Goal: Task Accomplishment & Management: Manage account settings

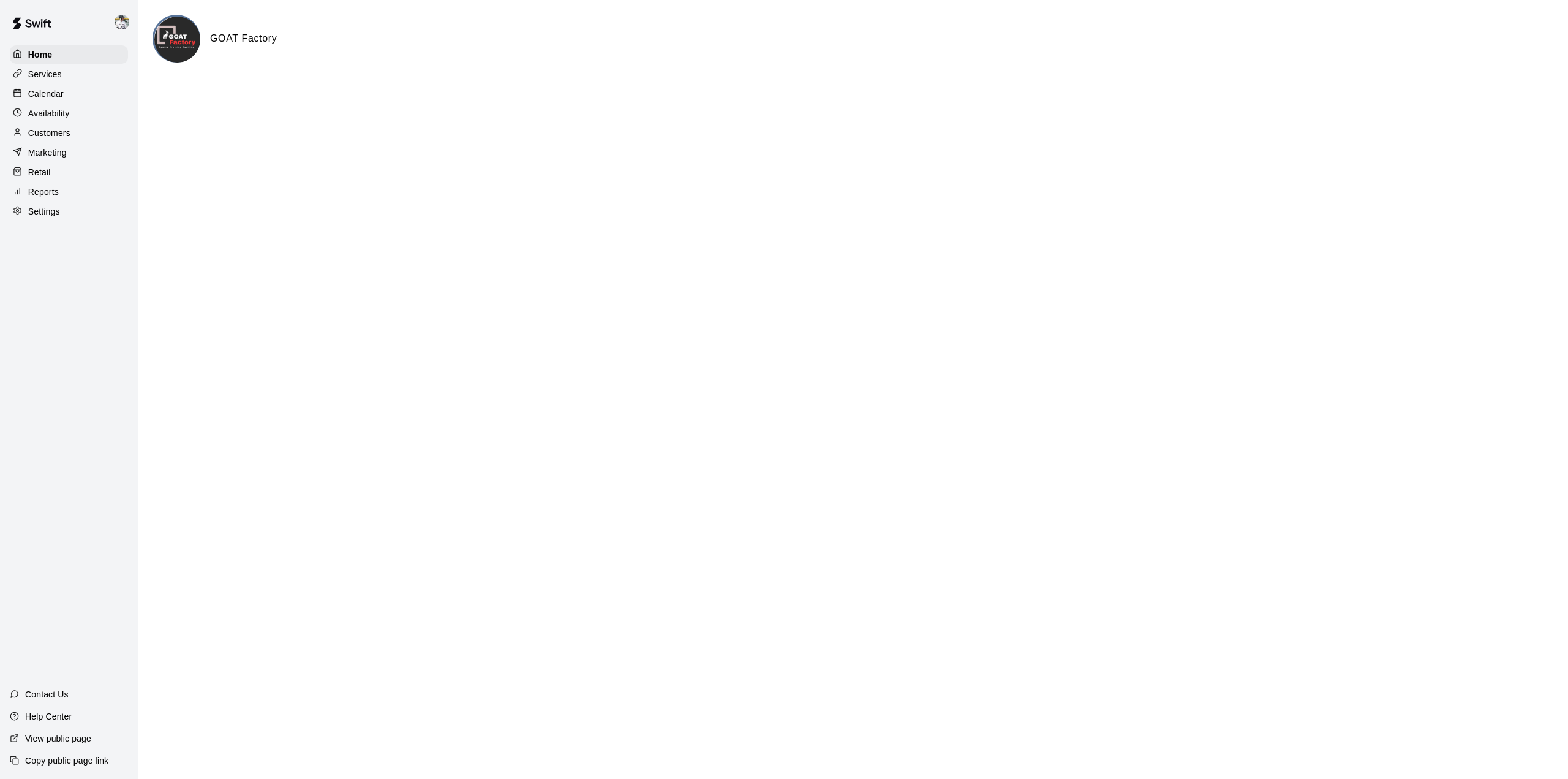
click at [40, 93] on p "Calendar" at bounding box center [45, 93] width 36 height 12
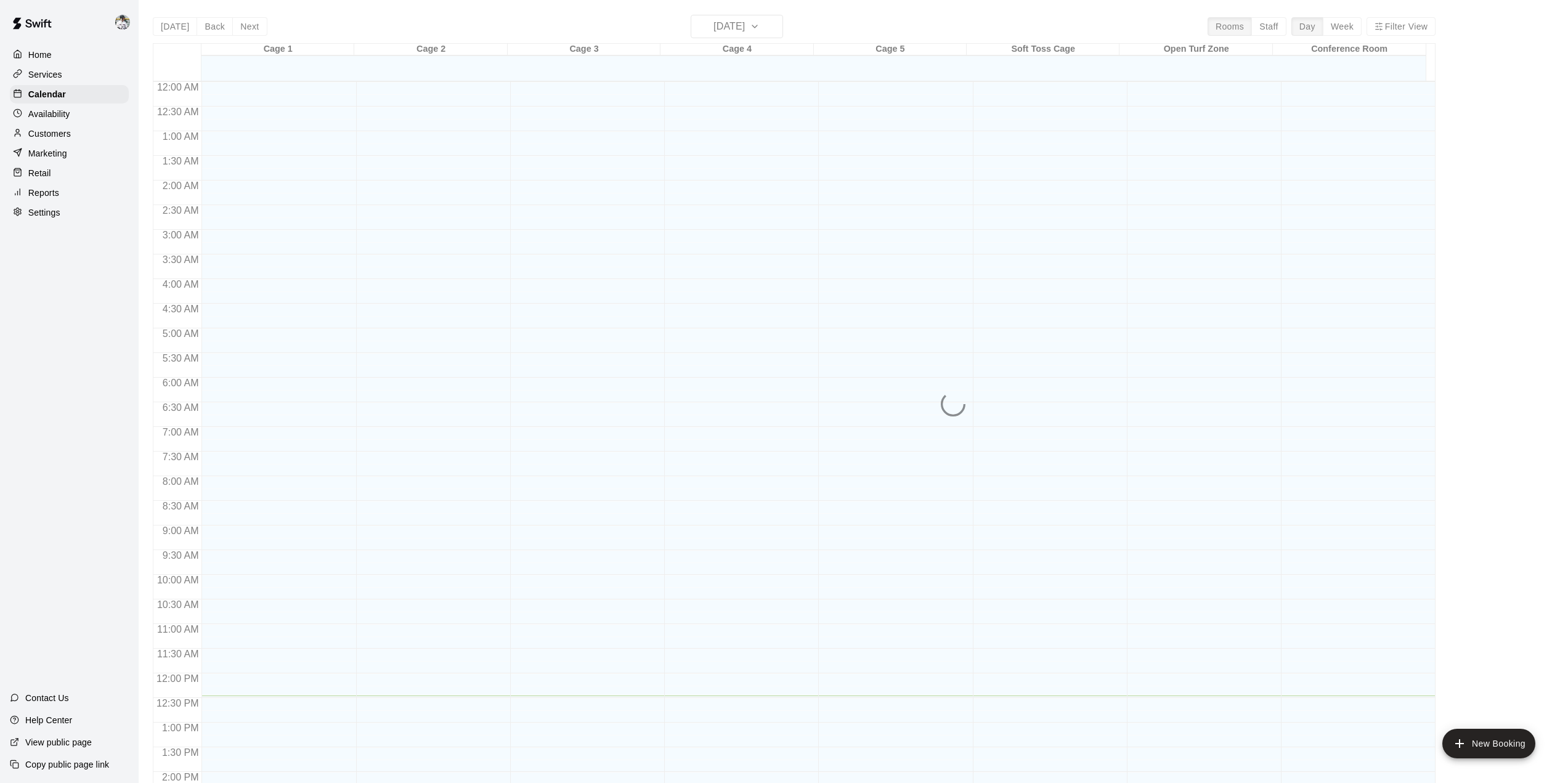
scroll to position [431, 0]
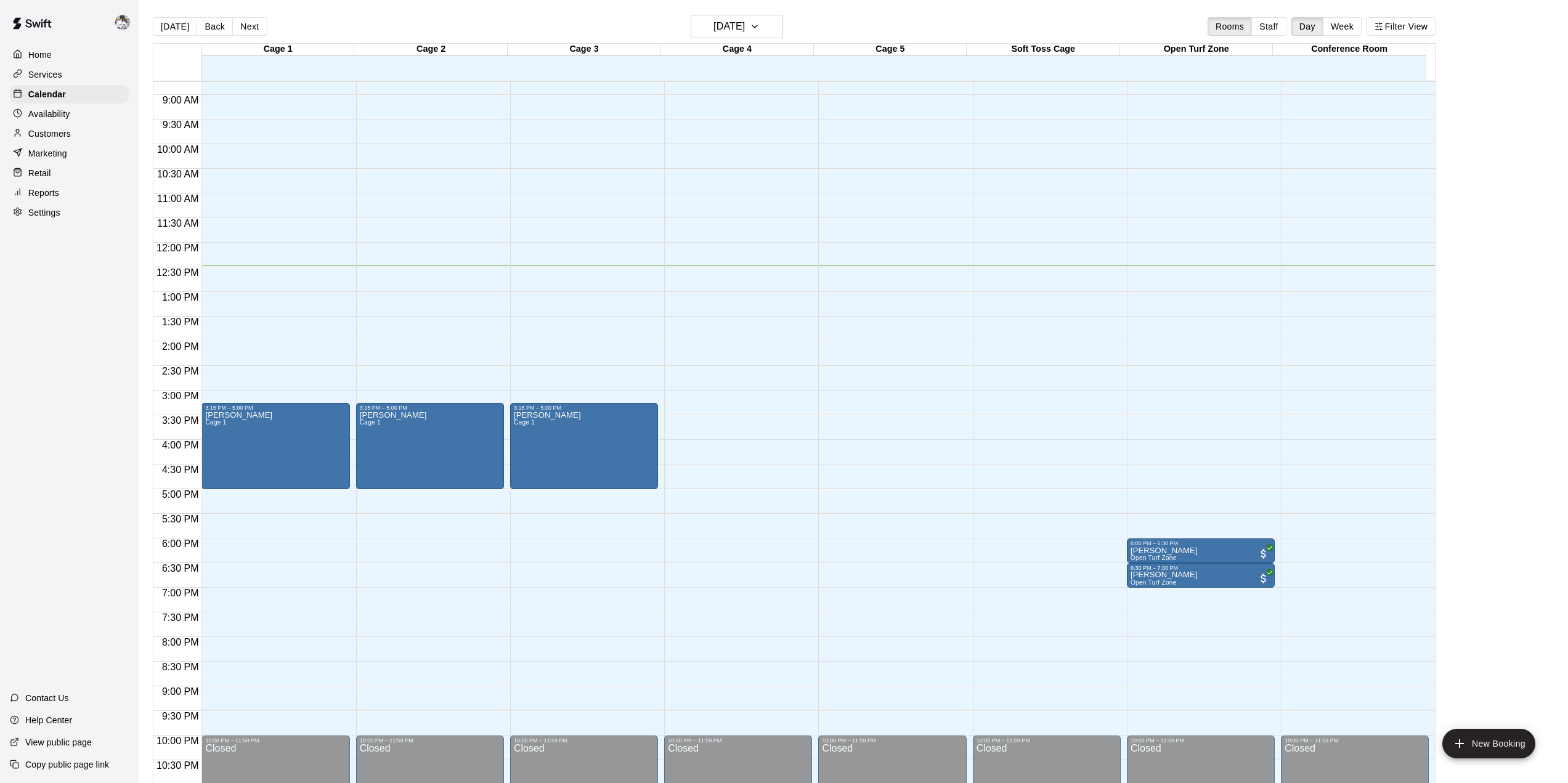
click at [43, 73] on p "Services" at bounding box center [45, 74] width 34 height 12
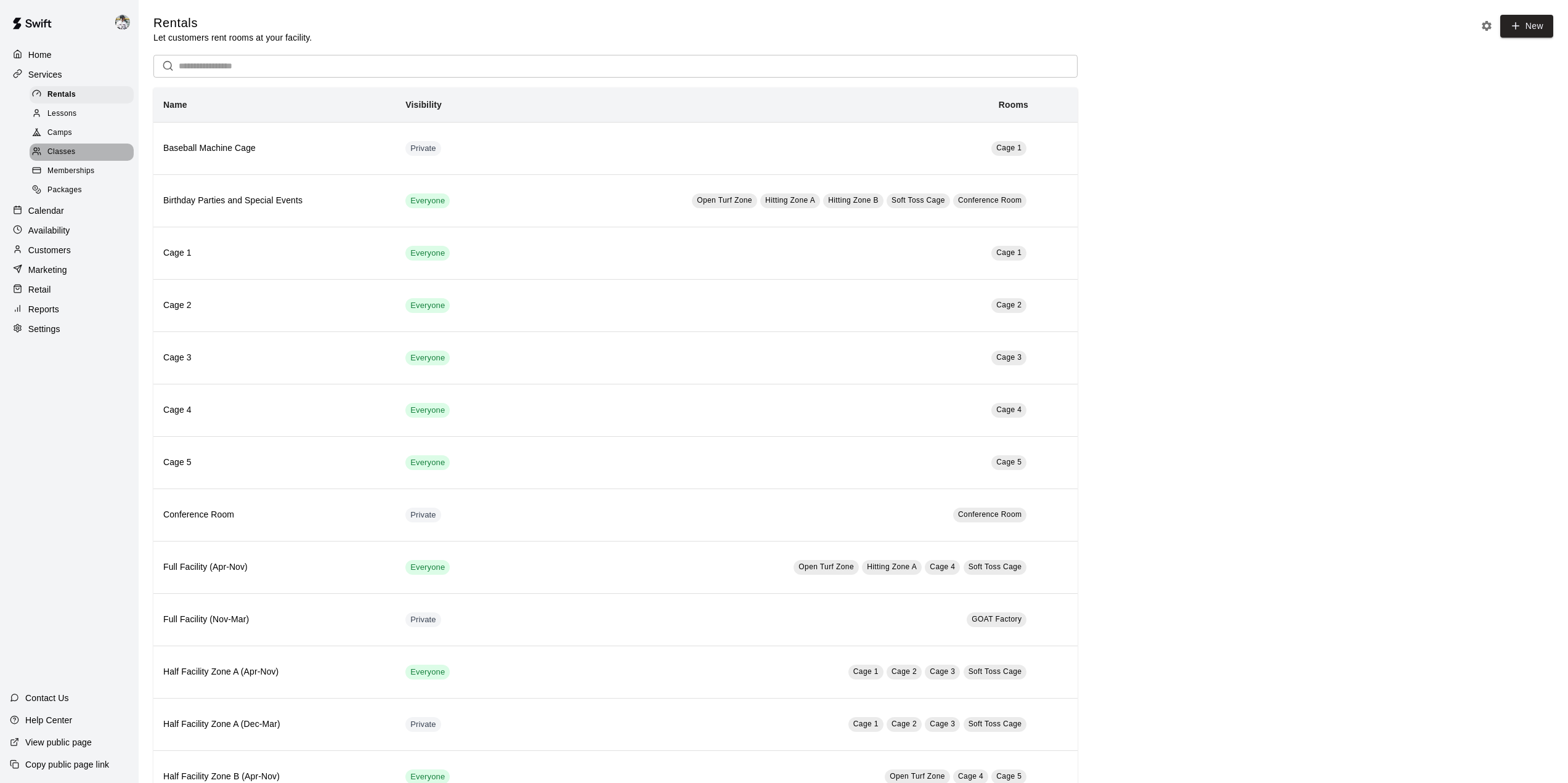
click at [58, 156] on span "Classes" at bounding box center [61, 152] width 27 height 12
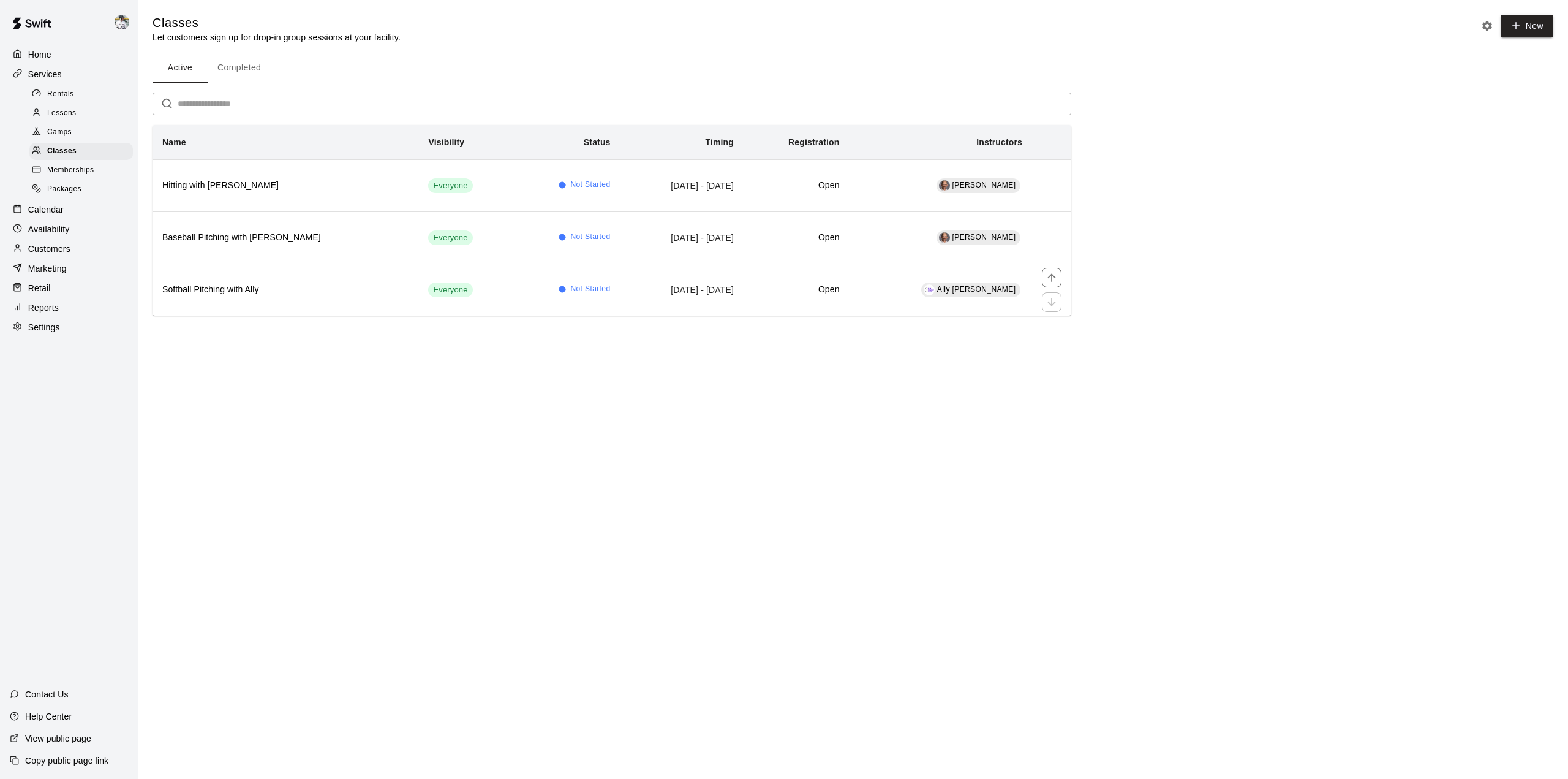
click at [247, 289] on h6 "Softball Pitching with Ally" at bounding box center [286, 290] width 246 height 13
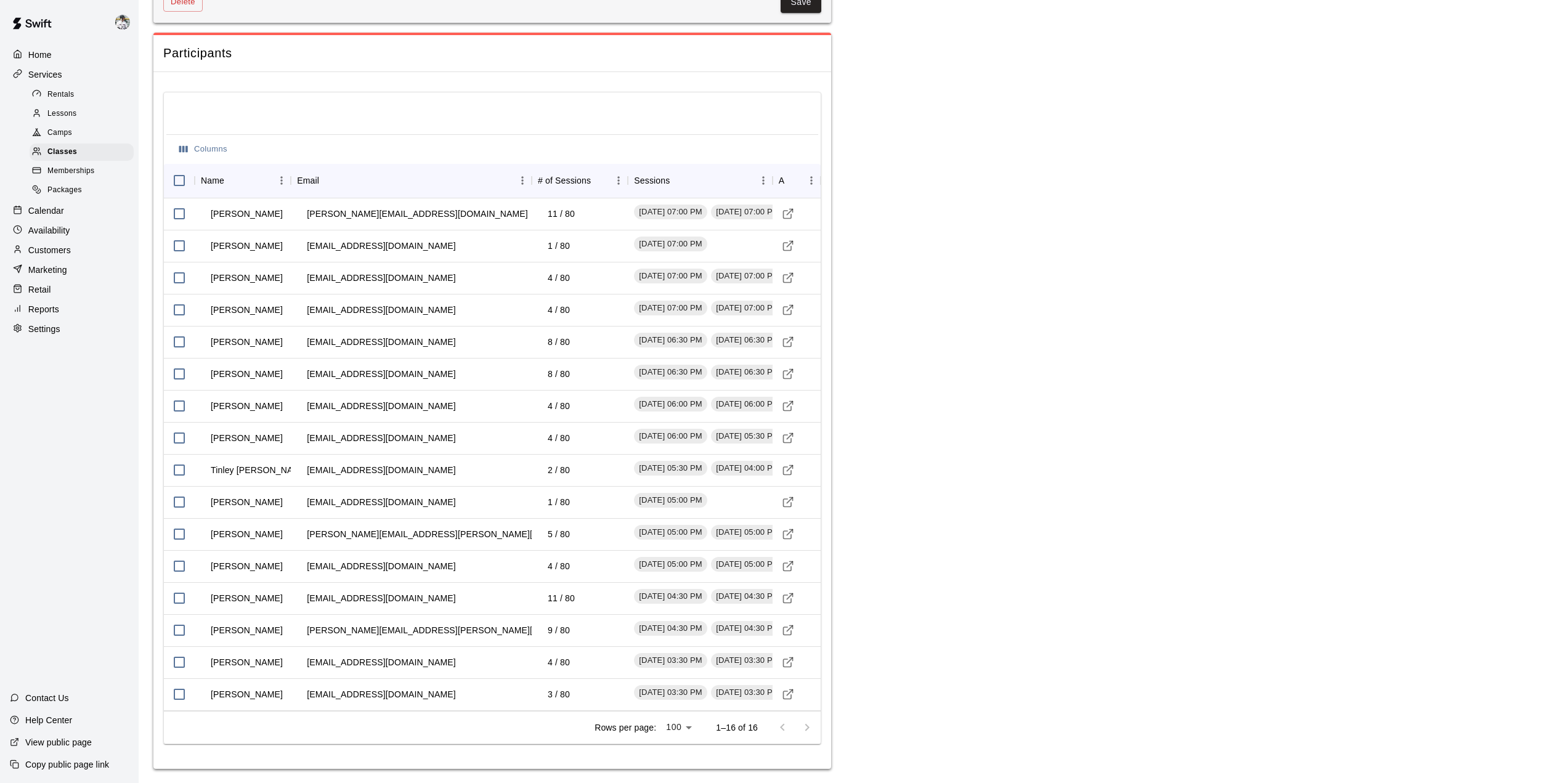
scroll to position [1012, 0]
click at [561, 565] on td "4 / 80" at bounding box center [559, 565] width 42 height 32
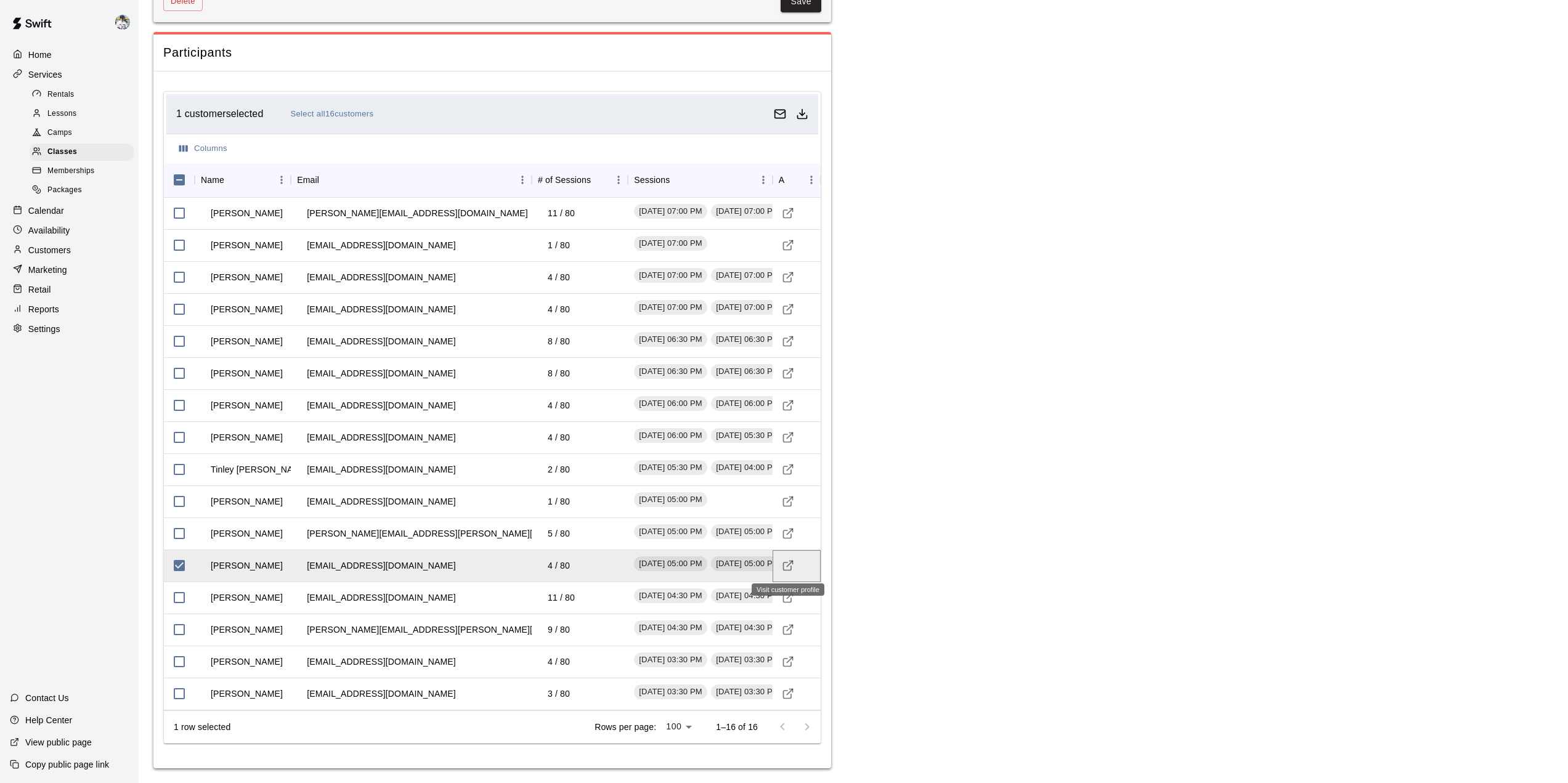
click at [787, 567] on line "Visit customer profile" at bounding box center [790, 564] width 6 height 6
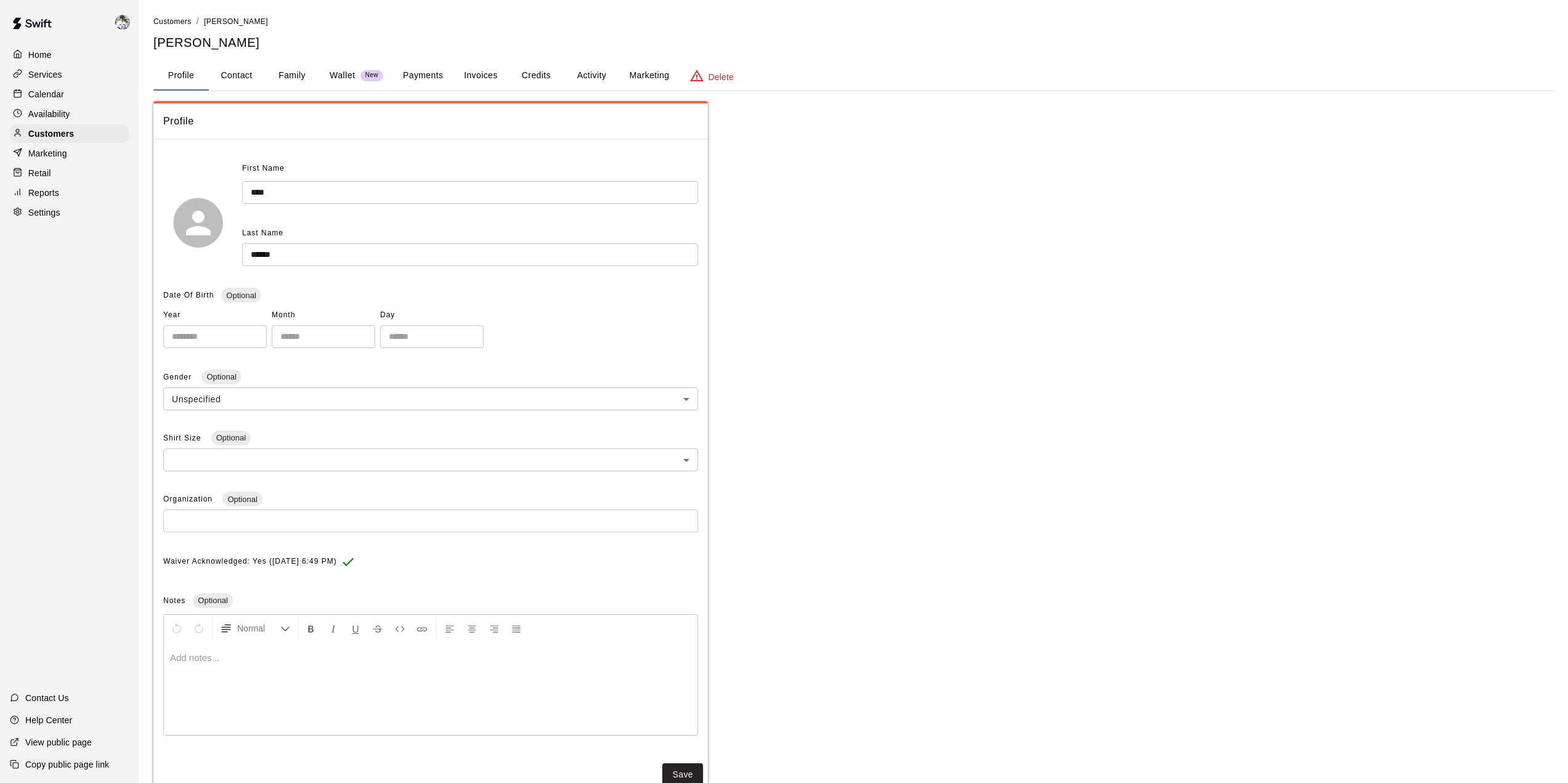
click at [242, 75] on button "Contact" at bounding box center [237, 76] width 56 height 30
select select "**"
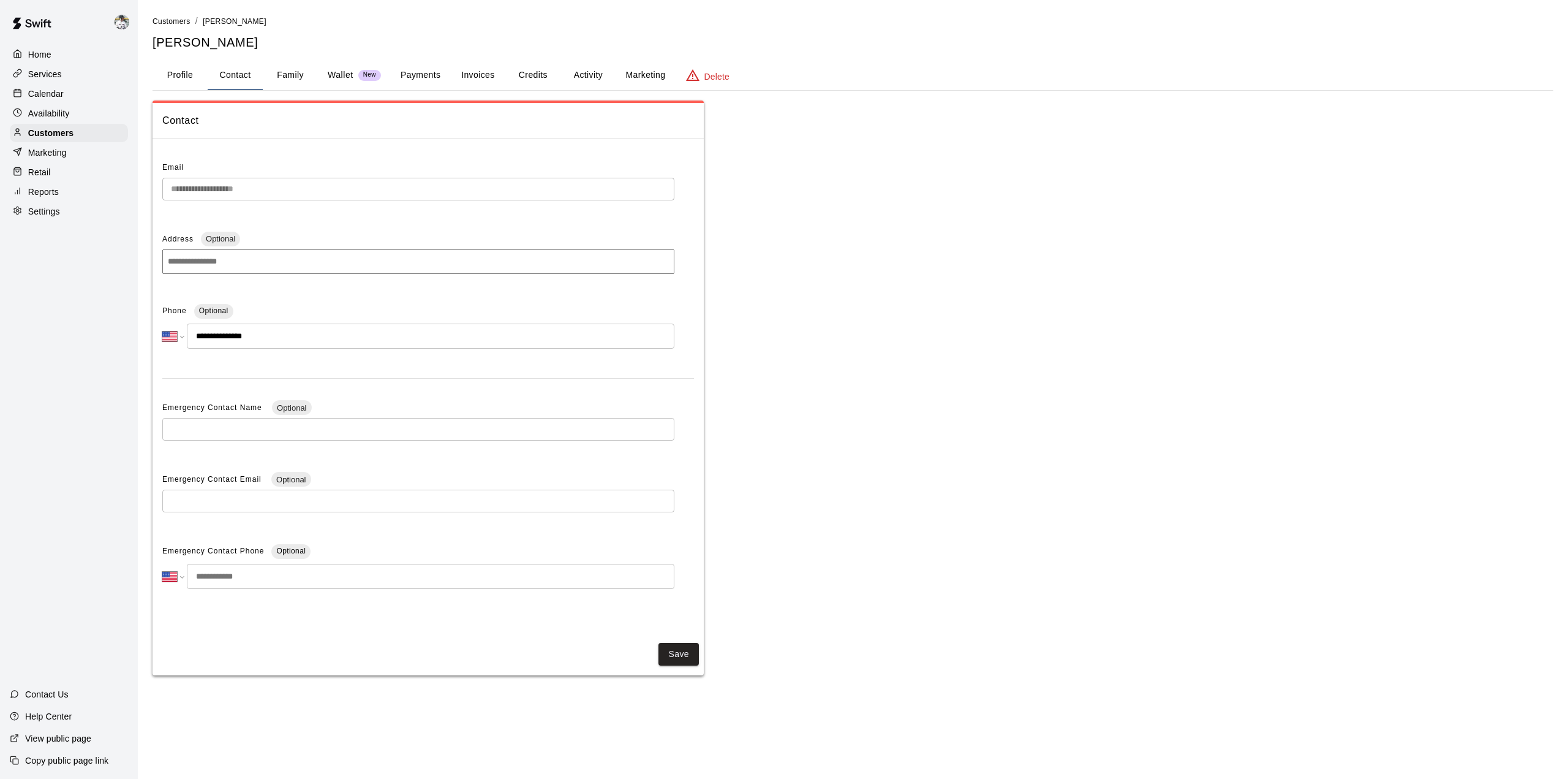
click at [469, 76] on button "Invoices" at bounding box center [477, 75] width 55 height 30
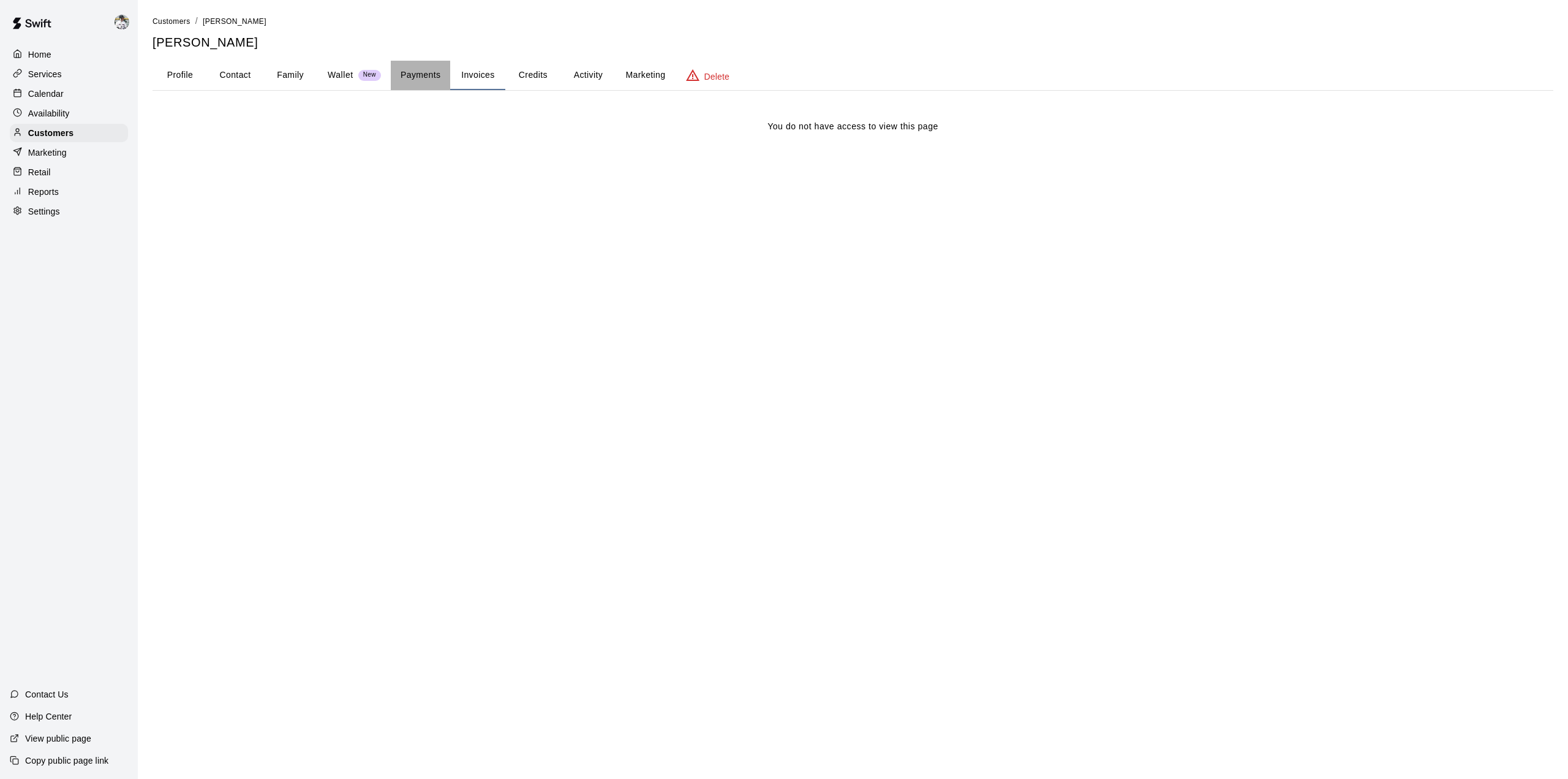
click at [419, 76] on button "Payments" at bounding box center [420, 75] width 59 height 30
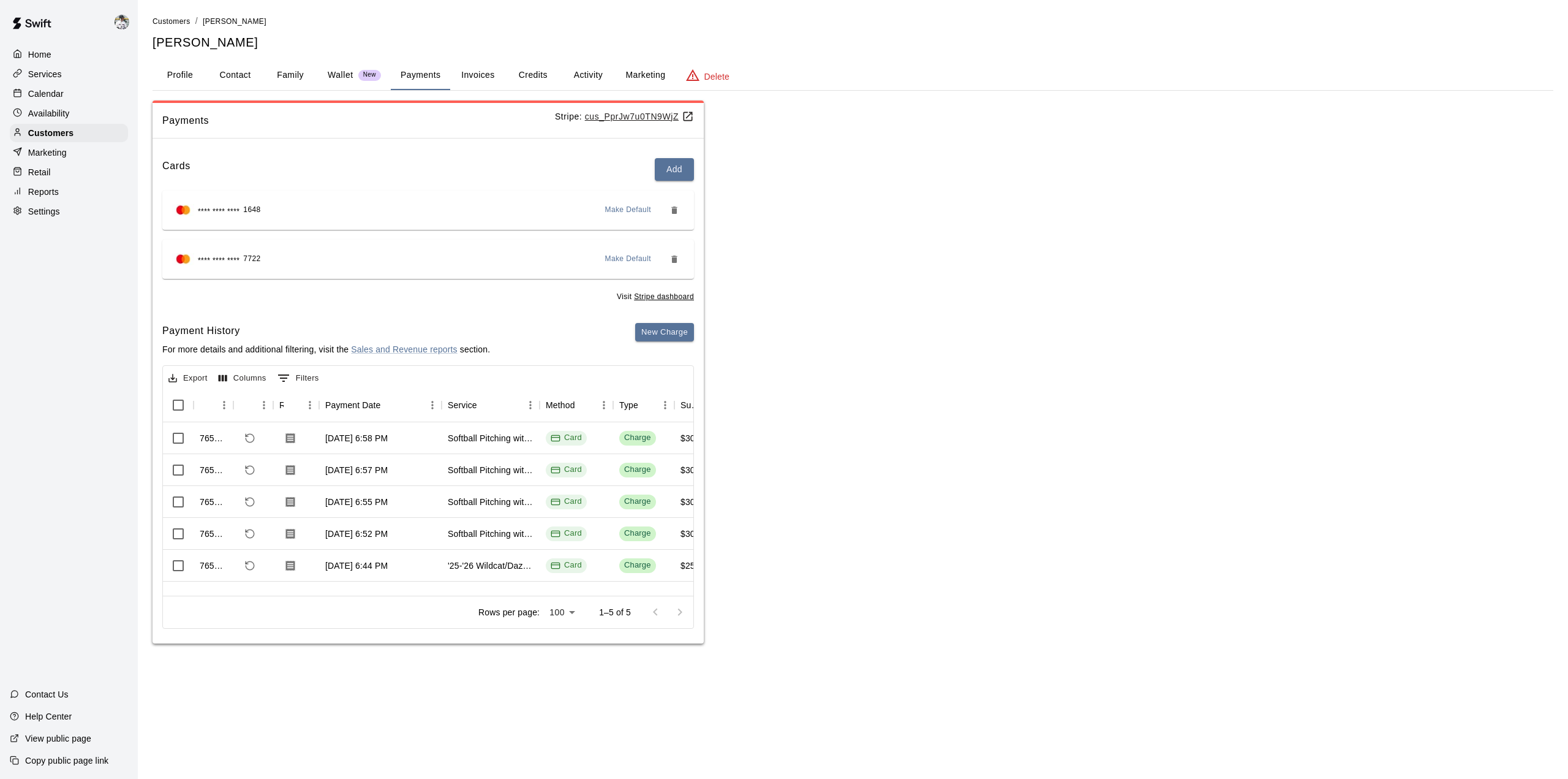
click at [531, 76] on button "Credits" at bounding box center [533, 75] width 55 height 30
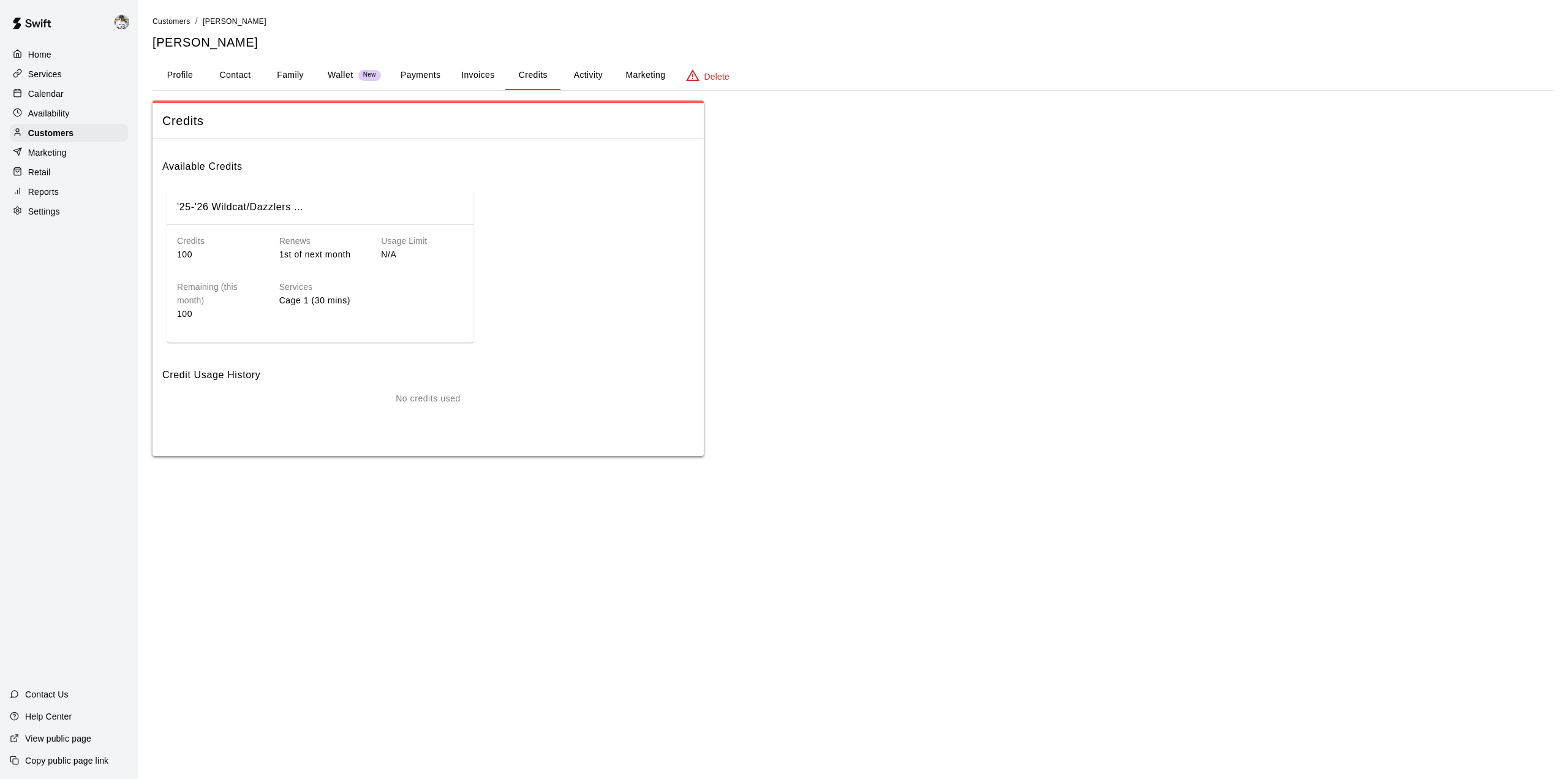
click at [197, 72] on button "Profile" at bounding box center [180, 75] width 55 height 30
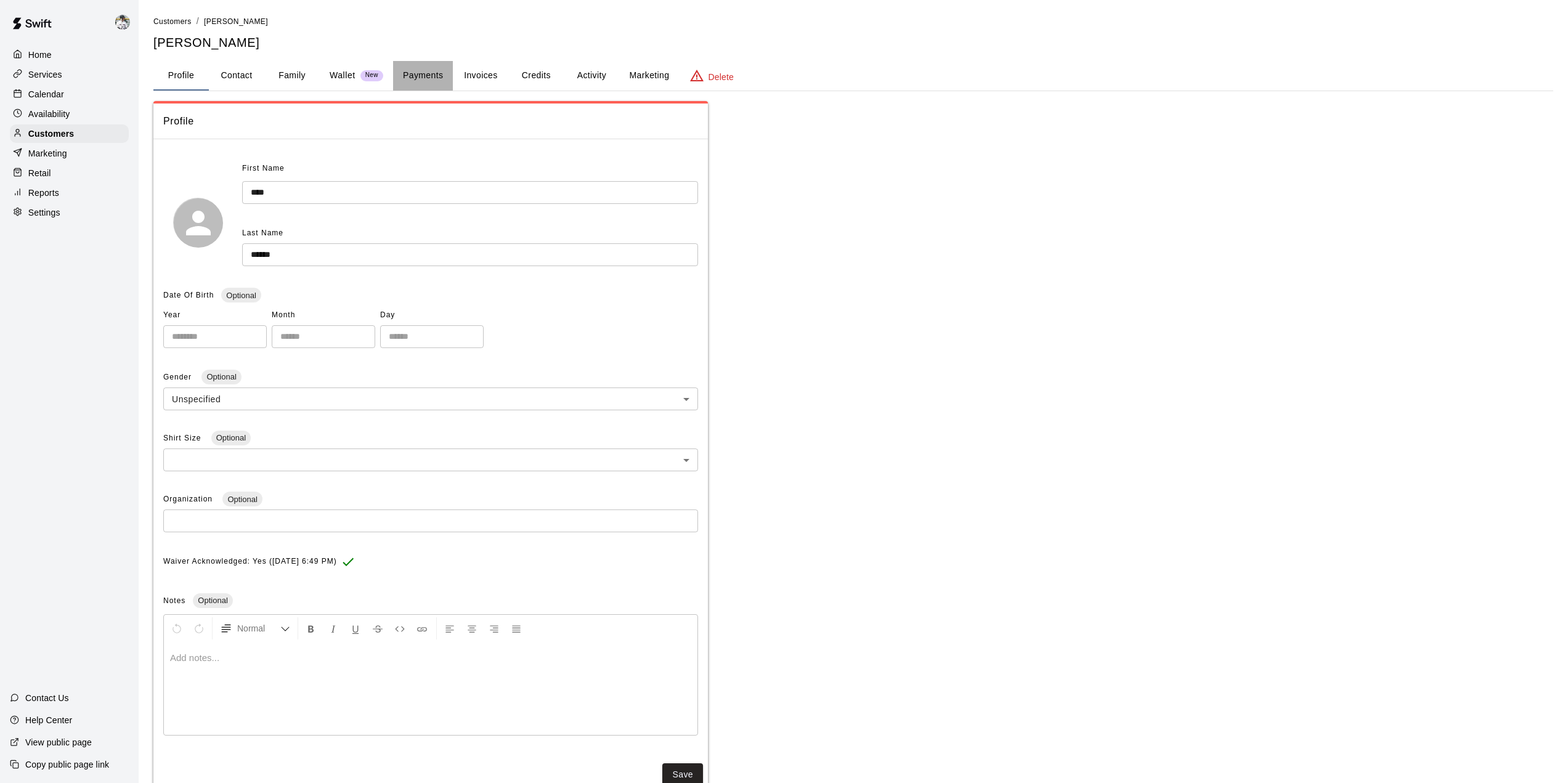
click at [452, 77] on button "Payments" at bounding box center [423, 76] width 60 height 30
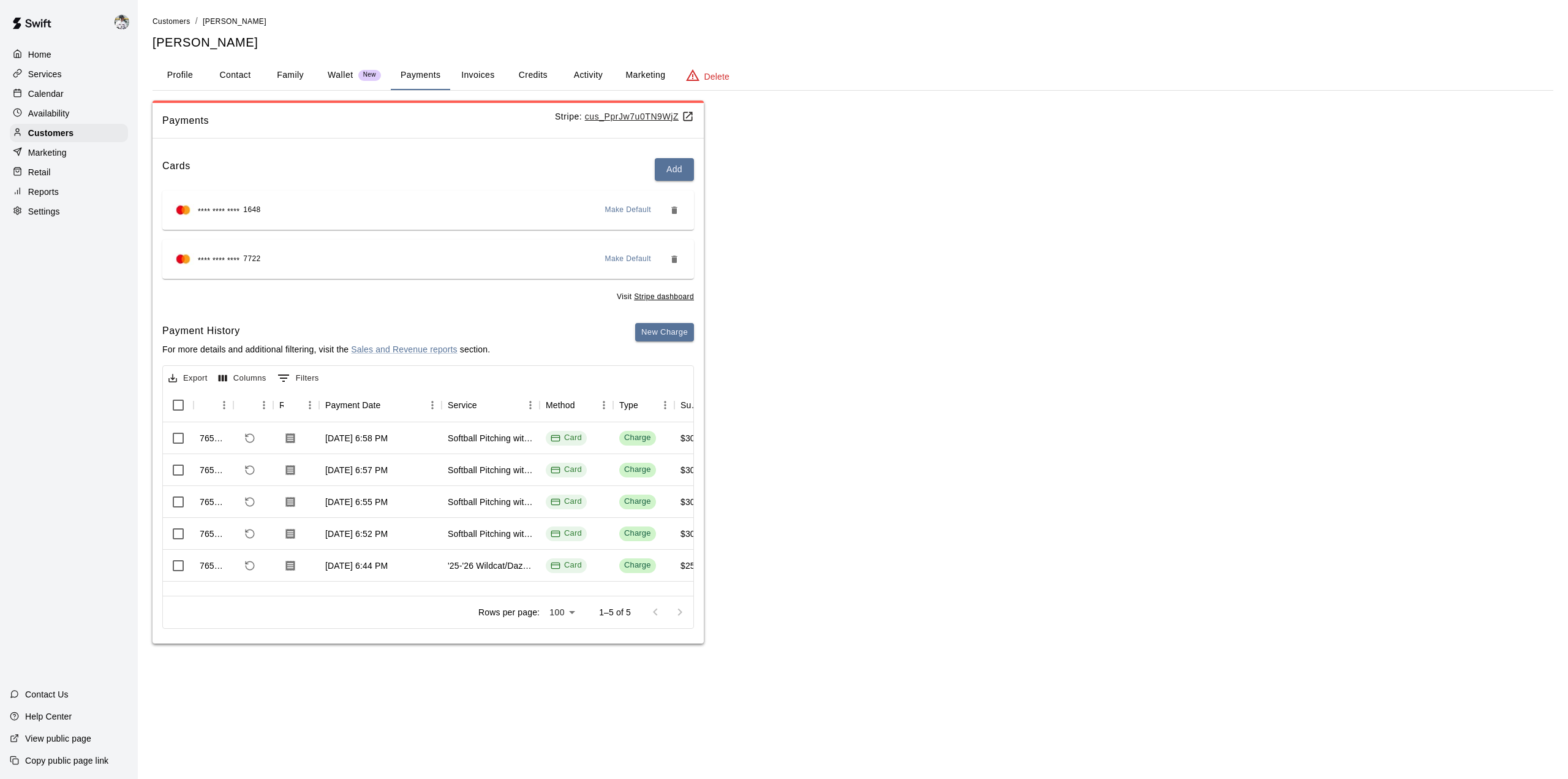
click at [888, 536] on div "Payments Stripe: cus_PprJw7u0TN9WjZ Cards Add **** **** **** 1648 Make Default …" at bounding box center [853, 373] width 1401 height 544
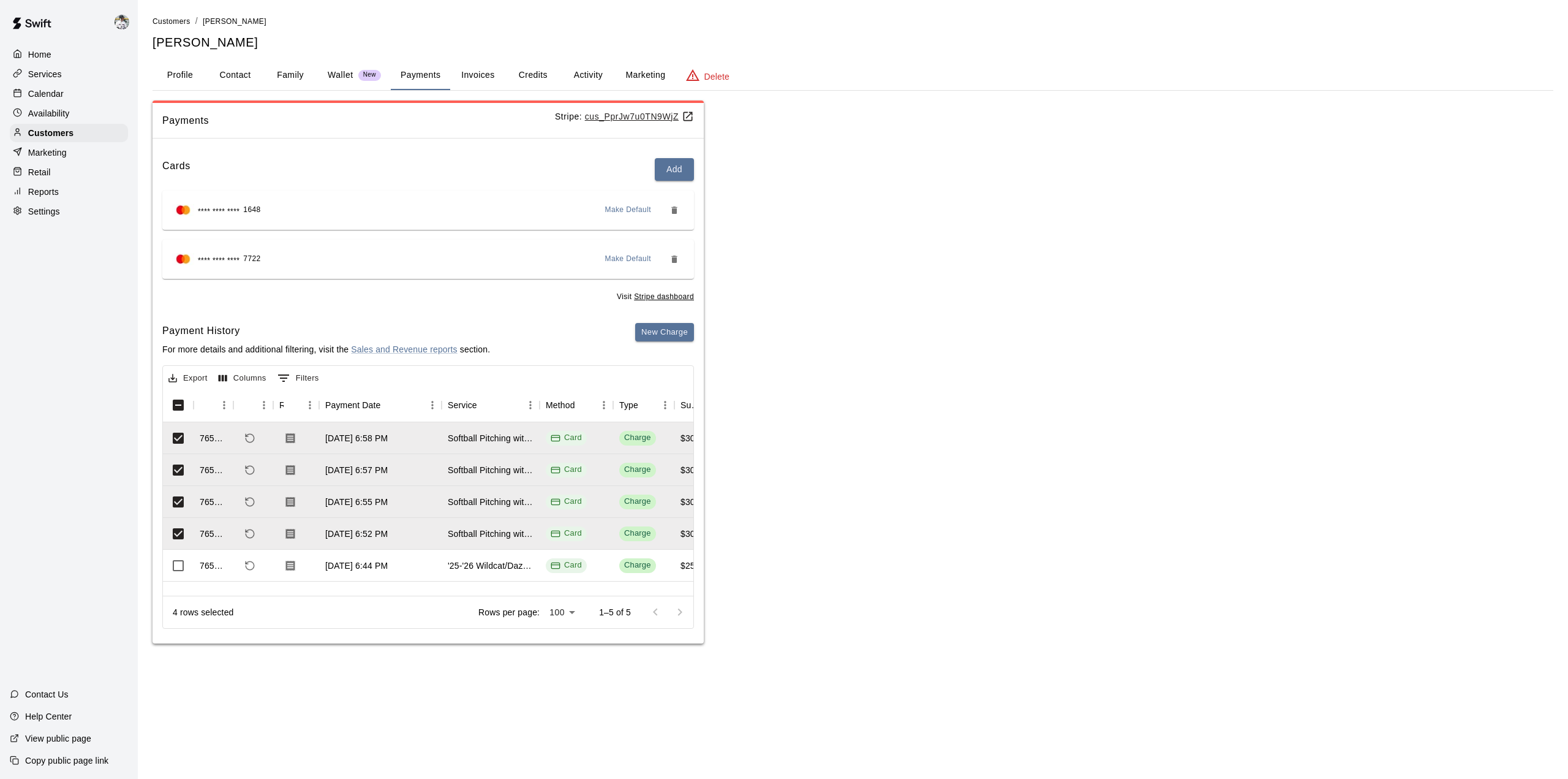
click at [44, 120] on p "Availability" at bounding box center [49, 113] width 41 height 12
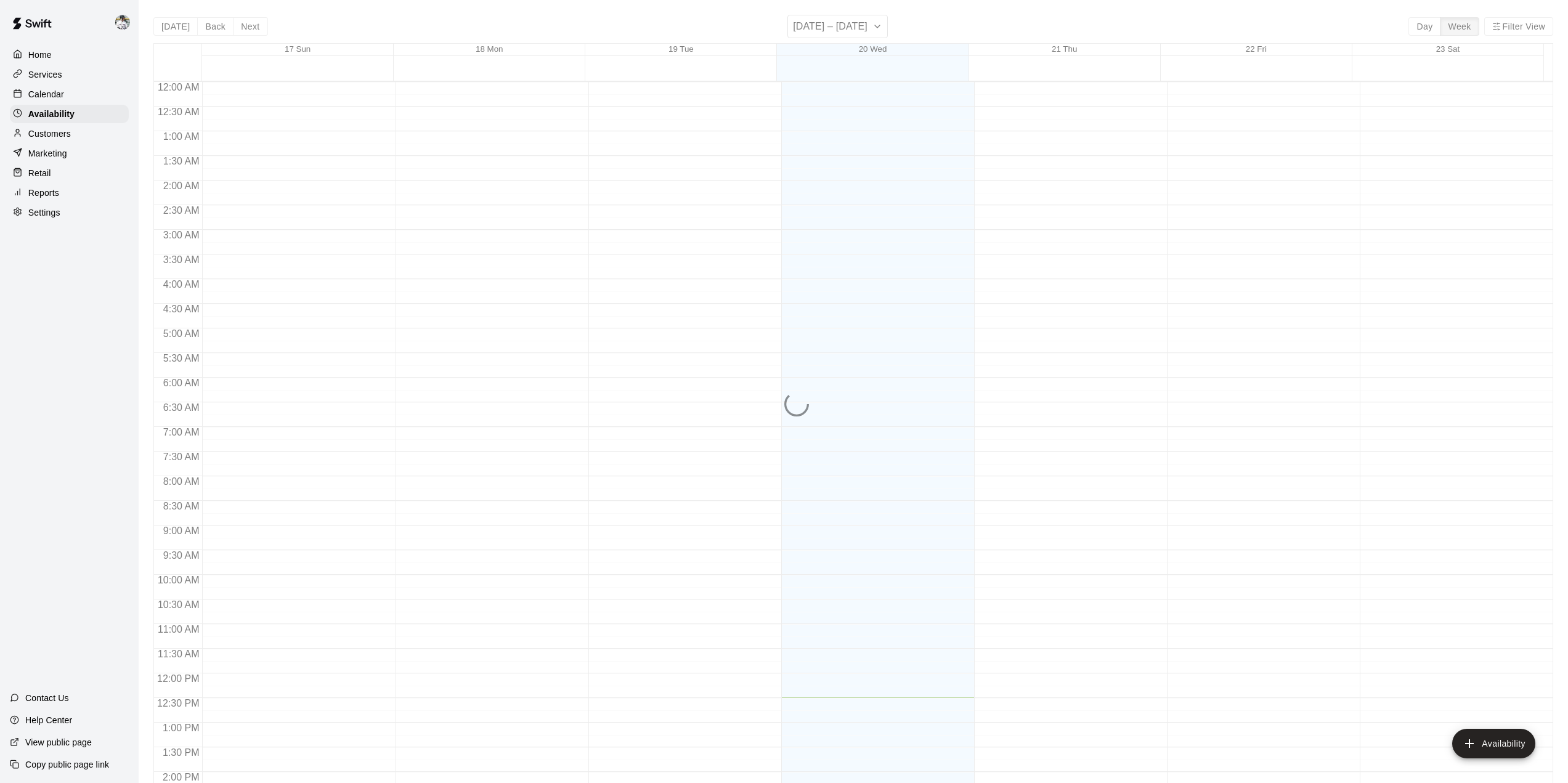
scroll to position [468, 0]
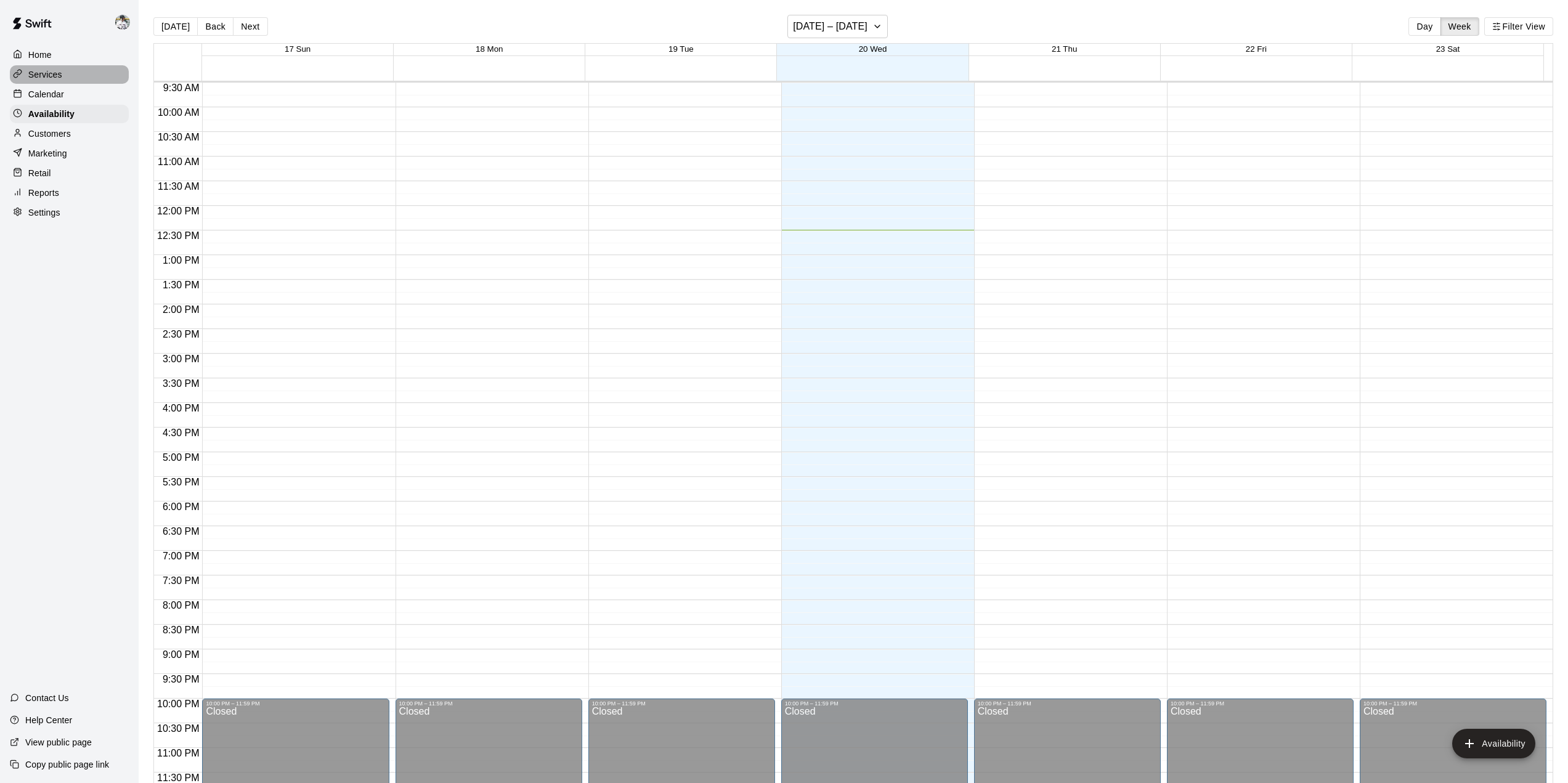
click at [30, 73] on p "Services" at bounding box center [45, 74] width 34 height 12
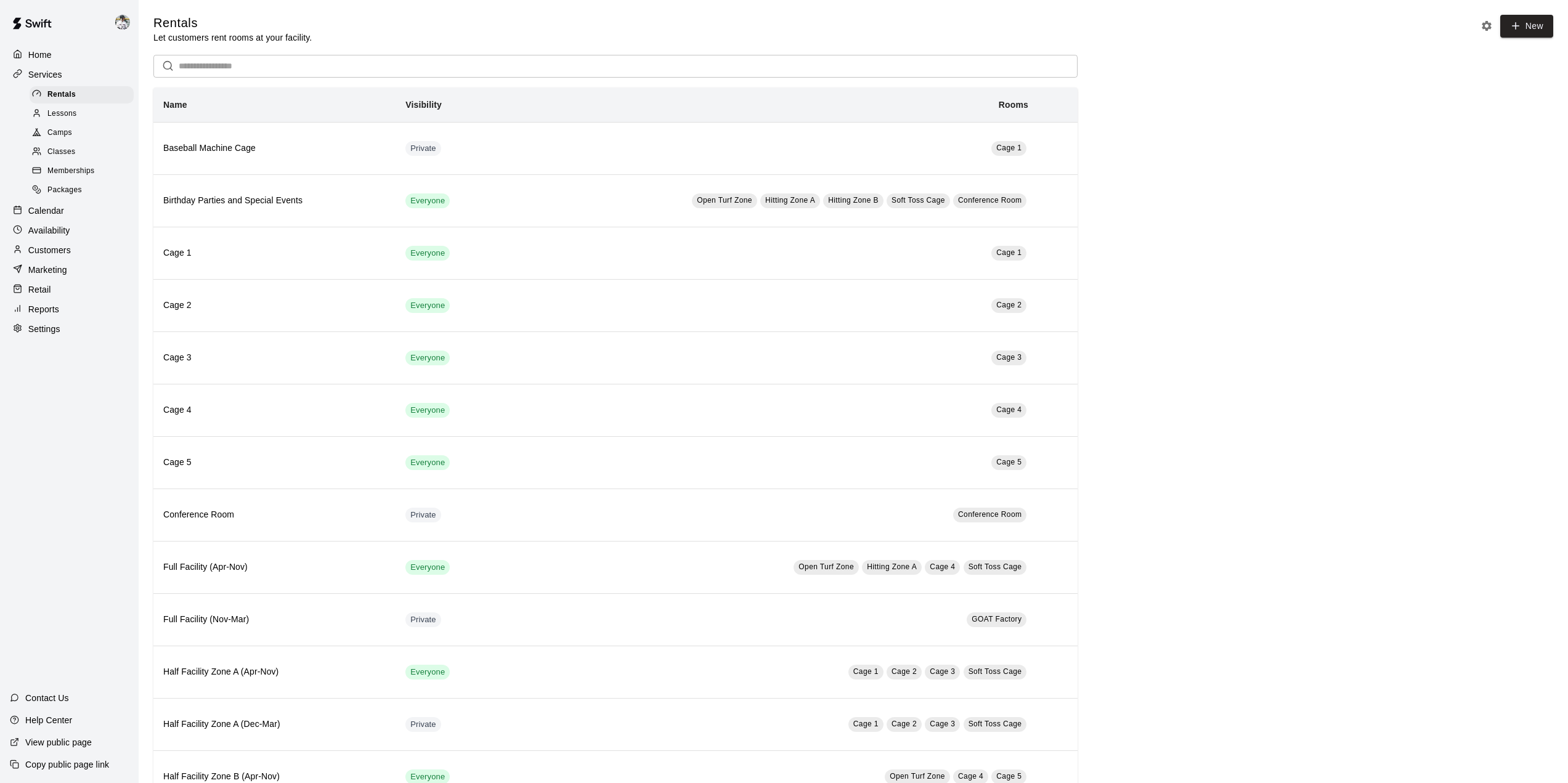
click at [71, 154] on span "Classes" at bounding box center [61, 152] width 27 height 12
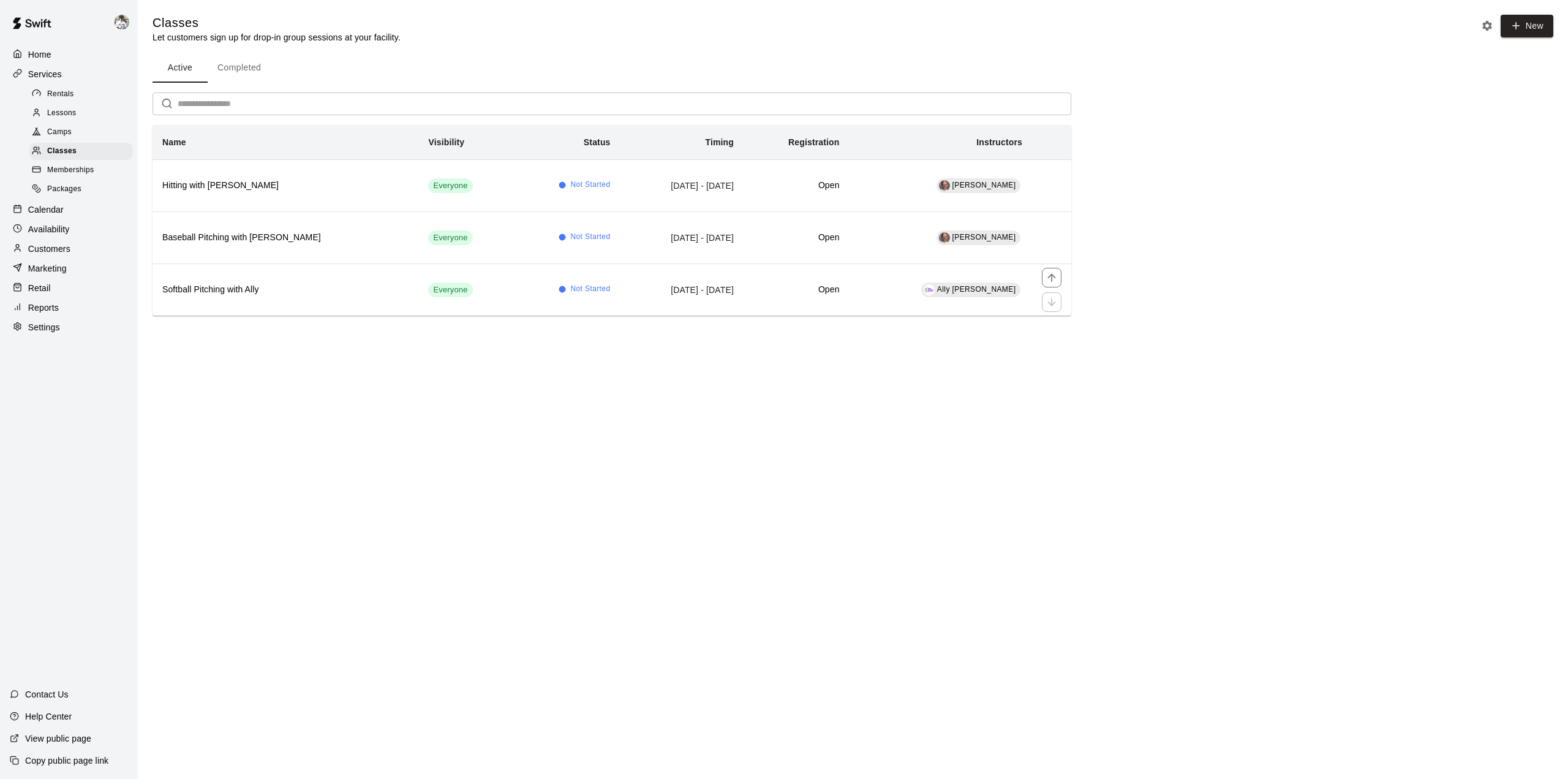
click at [215, 290] on h6 "Softball Pitching with Ally" at bounding box center [286, 290] width 246 height 13
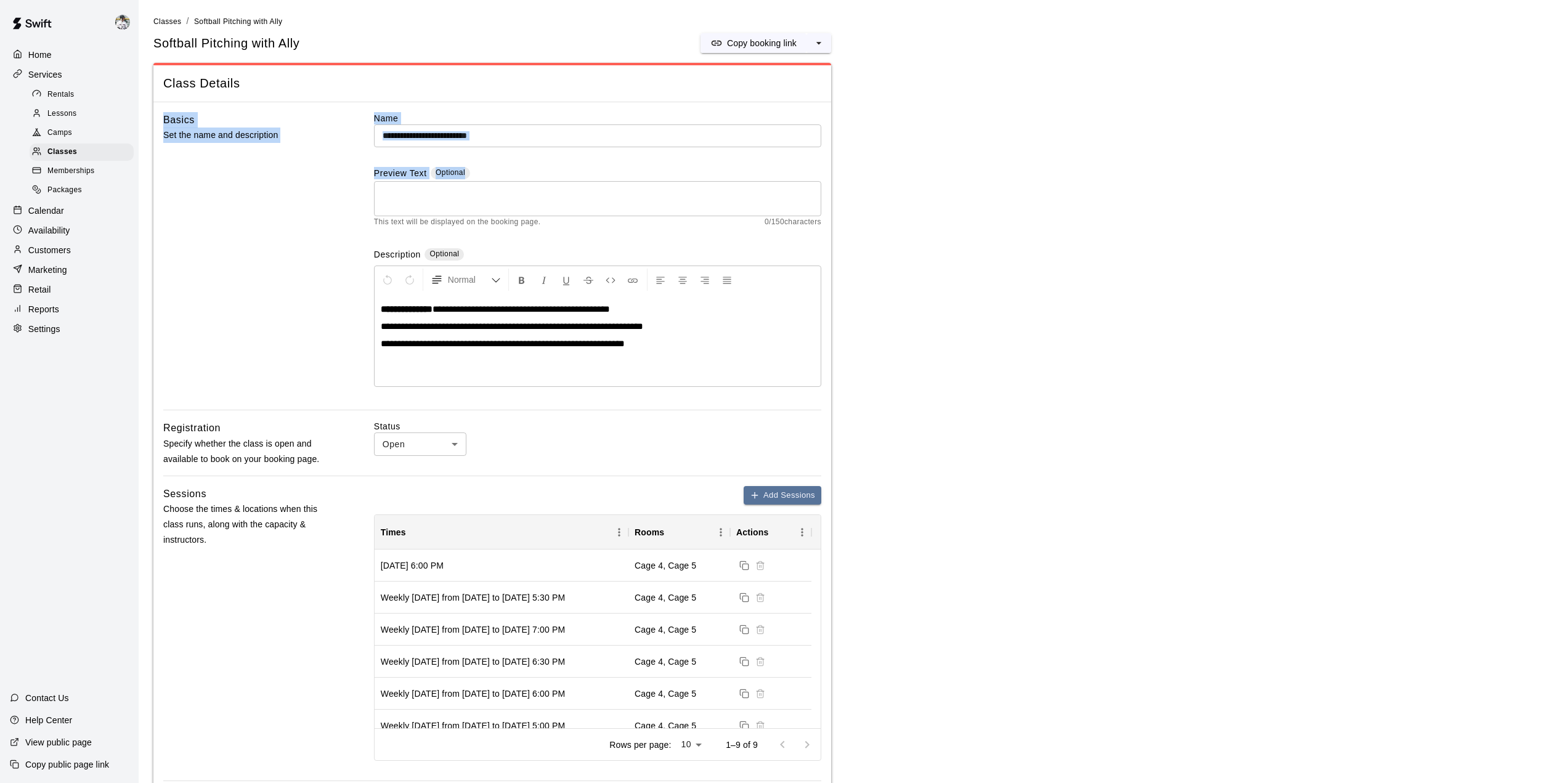
drag, startPoint x: 1468, startPoint y: 176, endPoint x: 1512, endPoint y: 325, distance: 155.4
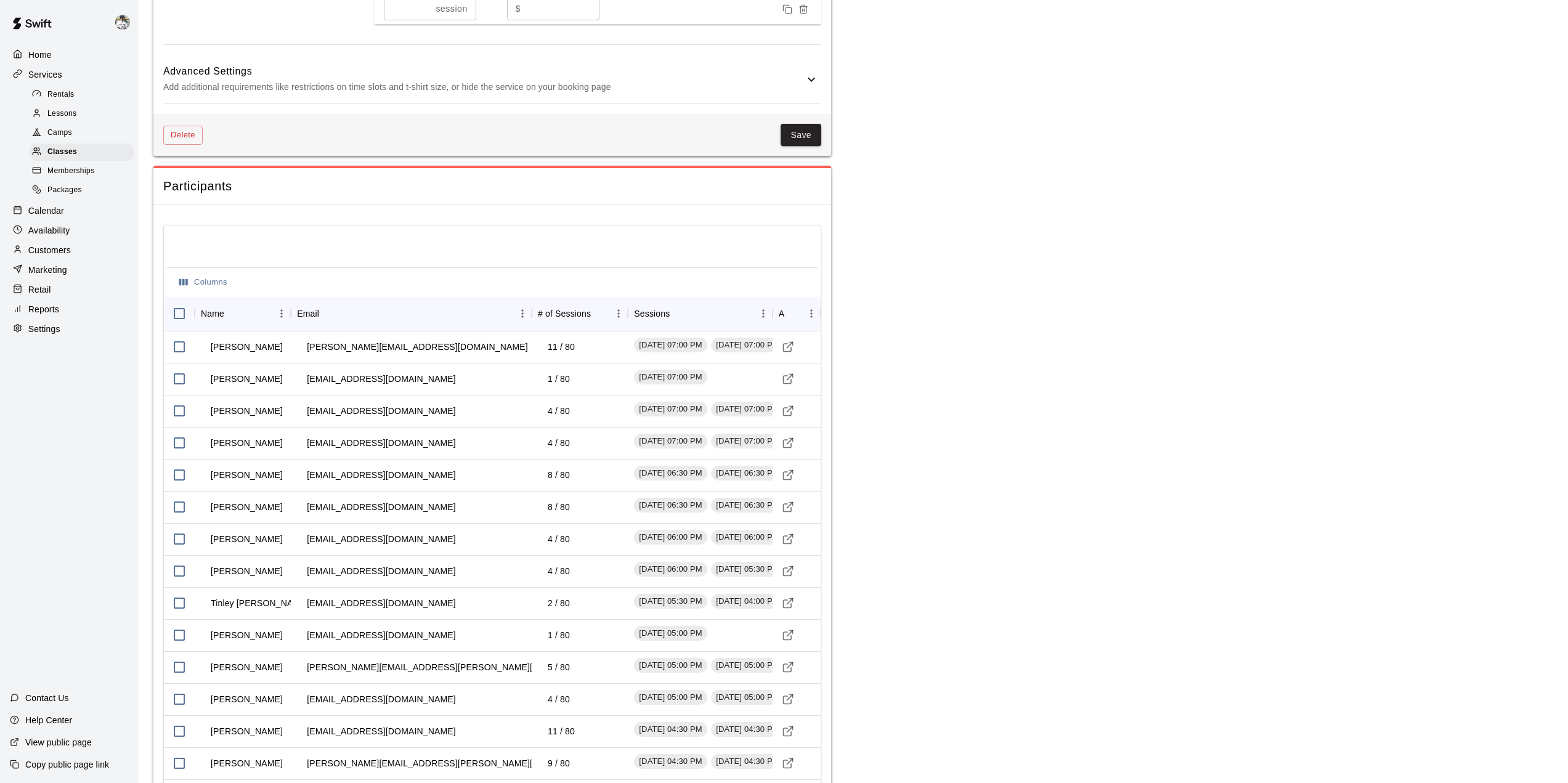
scroll to position [1012, 0]
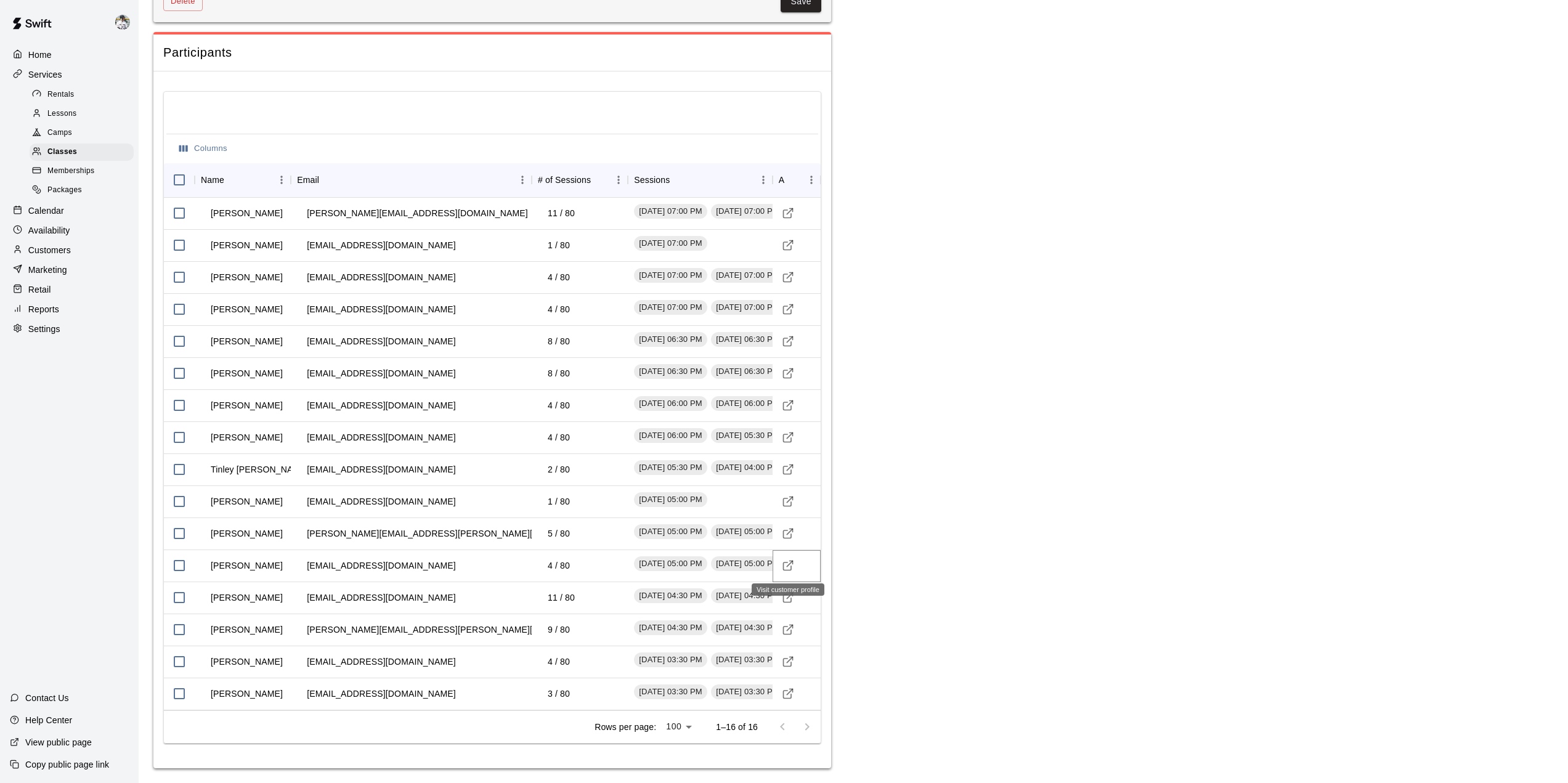
click at [791, 573] on button "Visit customer profile" at bounding box center [788, 565] width 18 height 18
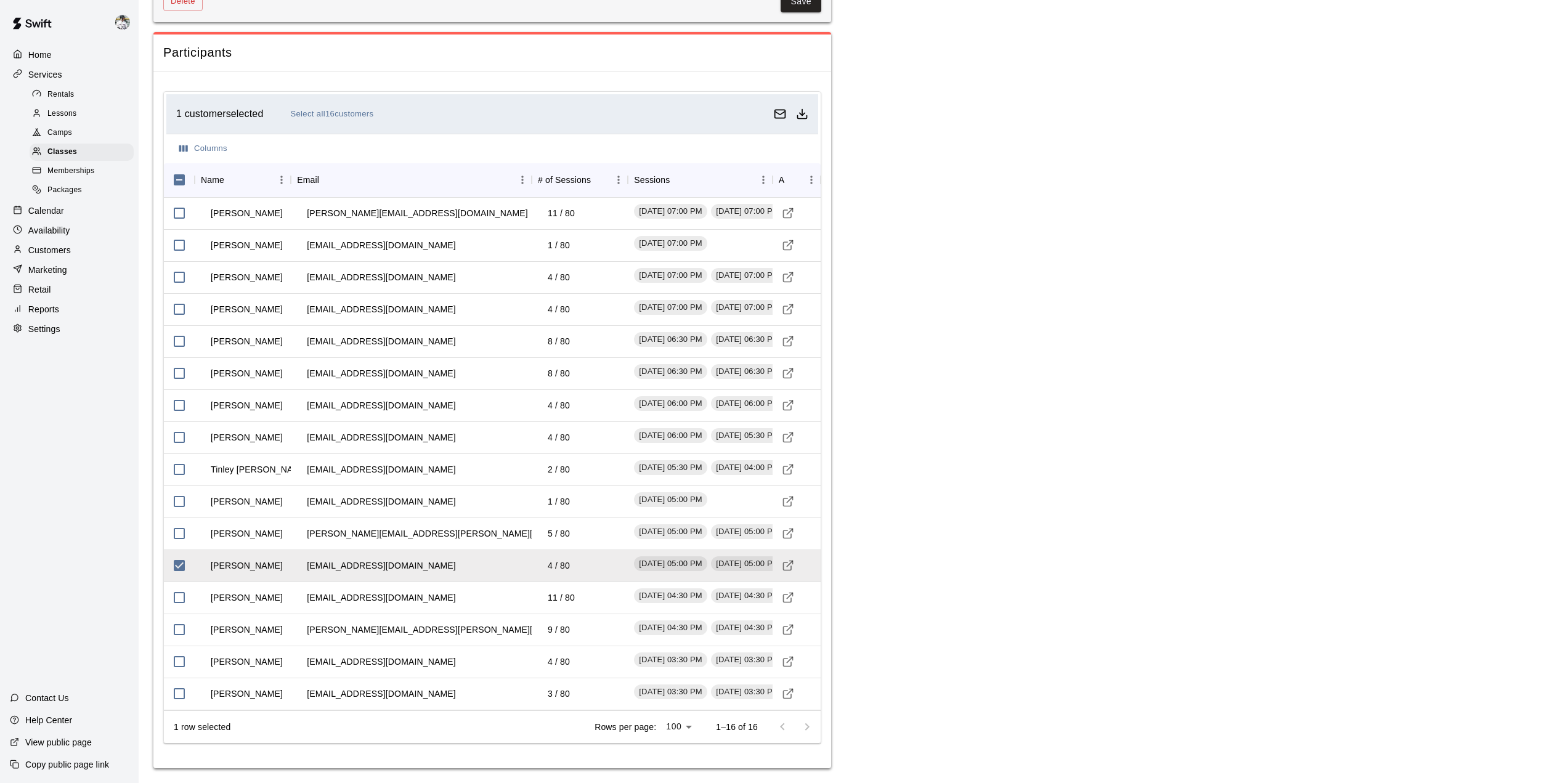
click at [233, 114] on div "1 customer selected Select all 16 customers" at bounding box center [473, 114] width 593 height 19
click at [206, 149] on button "Columns" at bounding box center [203, 149] width 54 height 19
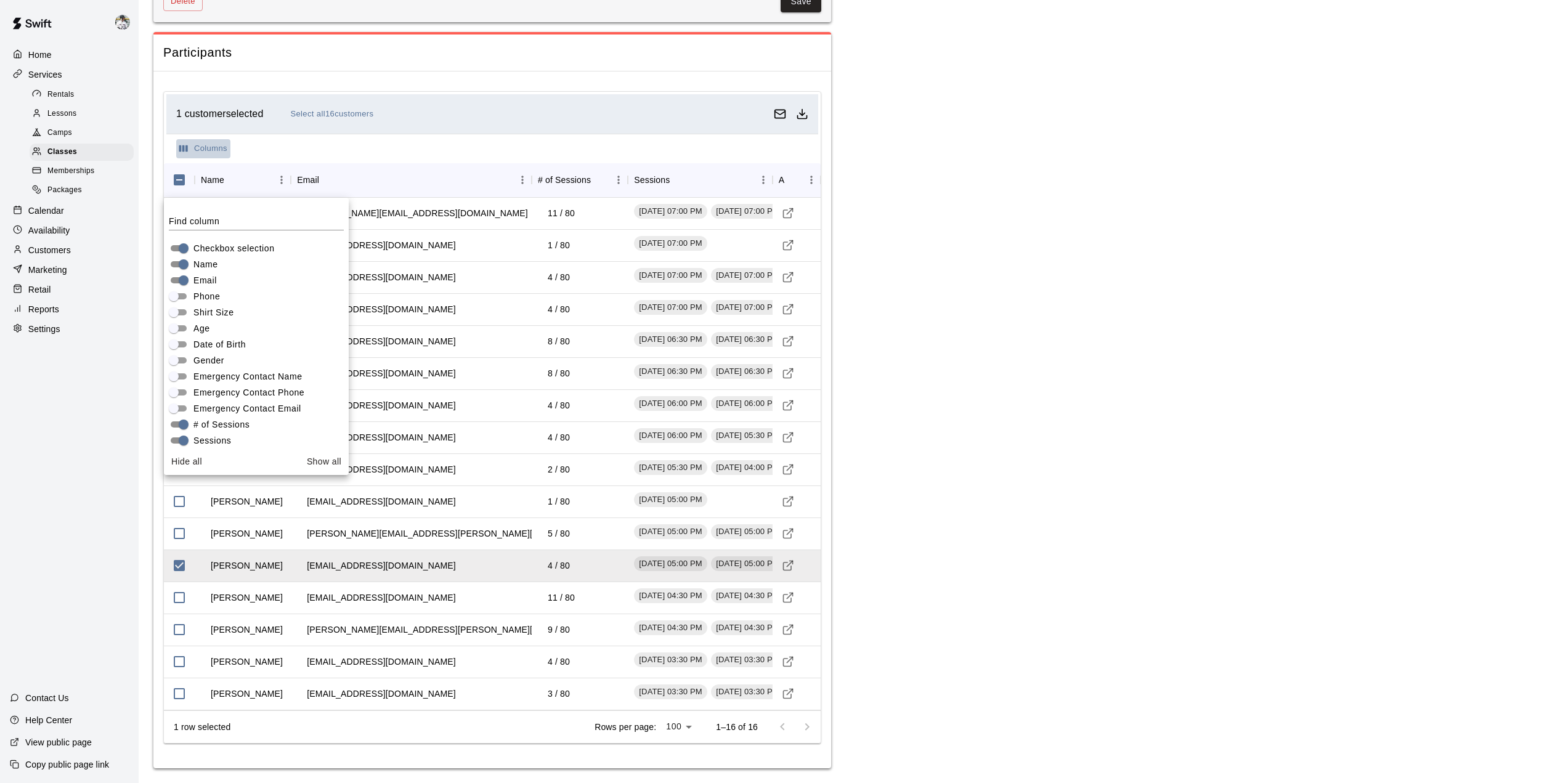
click at [206, 149] on button "Columns" at bounding box center [203, 149] width 54 height 19
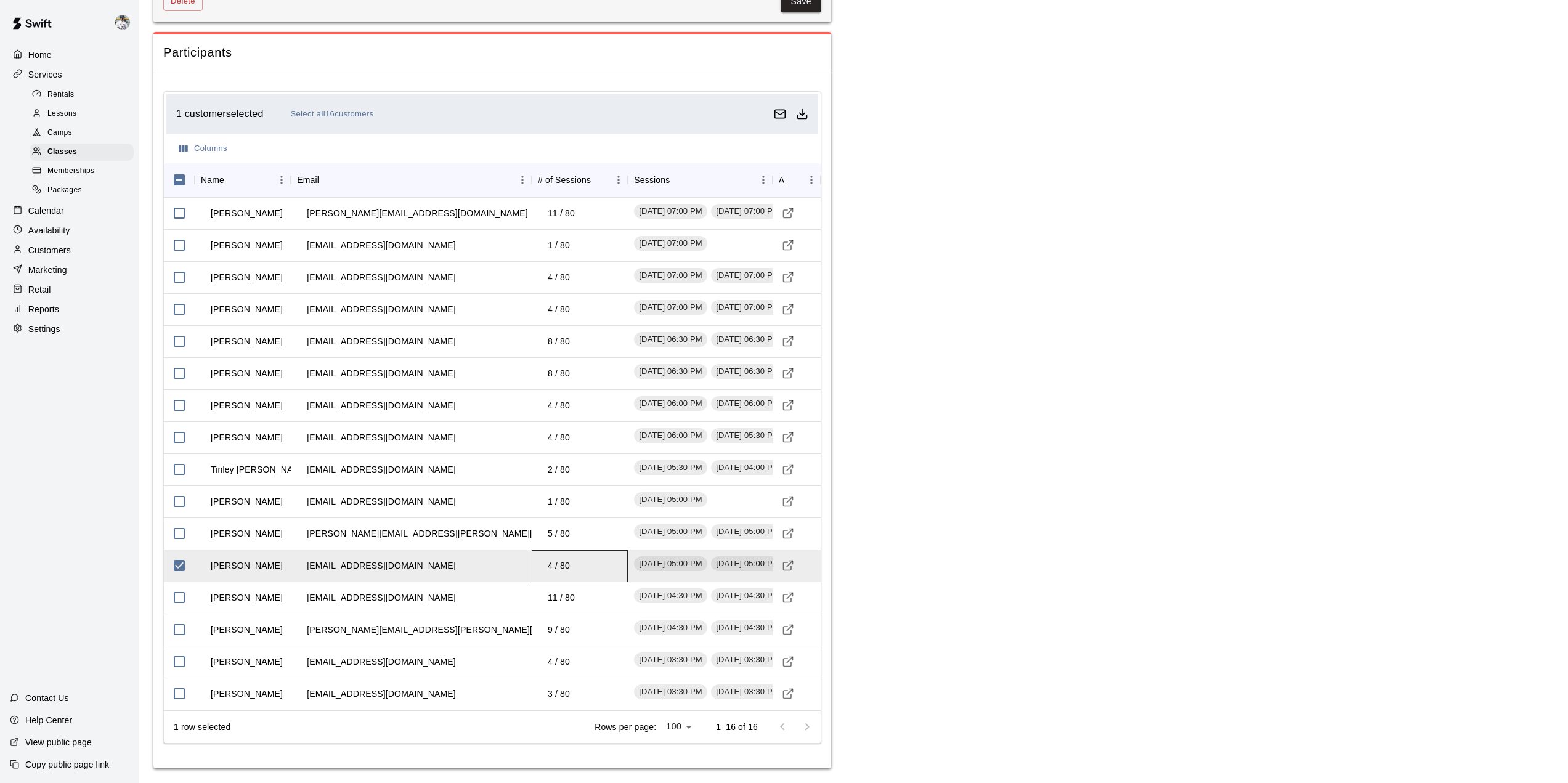
click at [558, 566] on td "4 / 80" at bounding box center [559, 565] width 42 height 32
